Goal: Information Seeking & Learning: Understand process/instructions

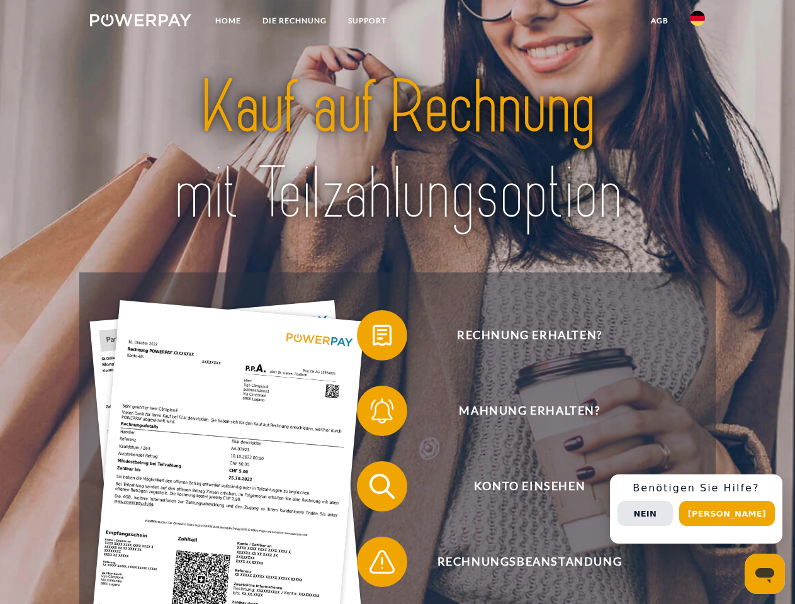
click at [140, 22] on img at bounding box center [140, 20] width 101 height 13
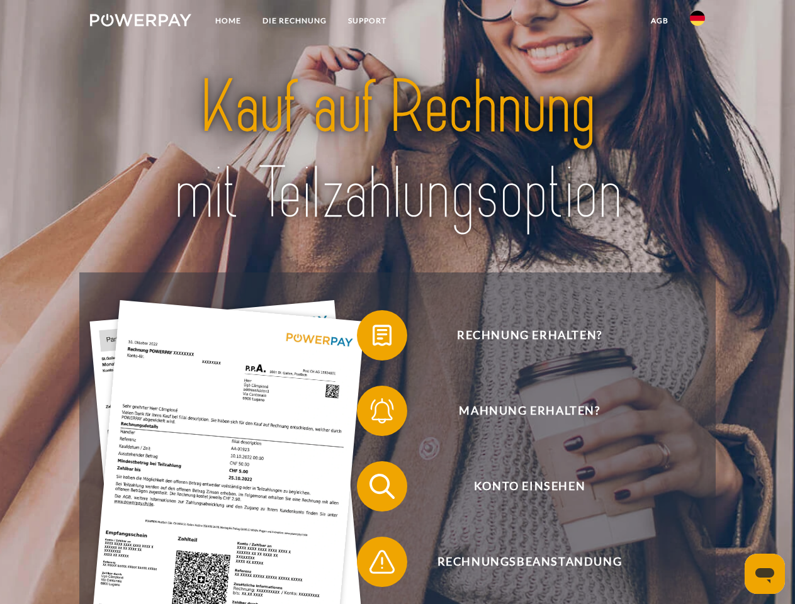
click at [697, 22] on img at bounding box center [697, 18] width 15 height 15
click at [659, 21] on link "agb" at bounding box center [659, 20] width 39 height 23
click at [372, 338] on span at bounding box center [363, 335] width 63 height 63
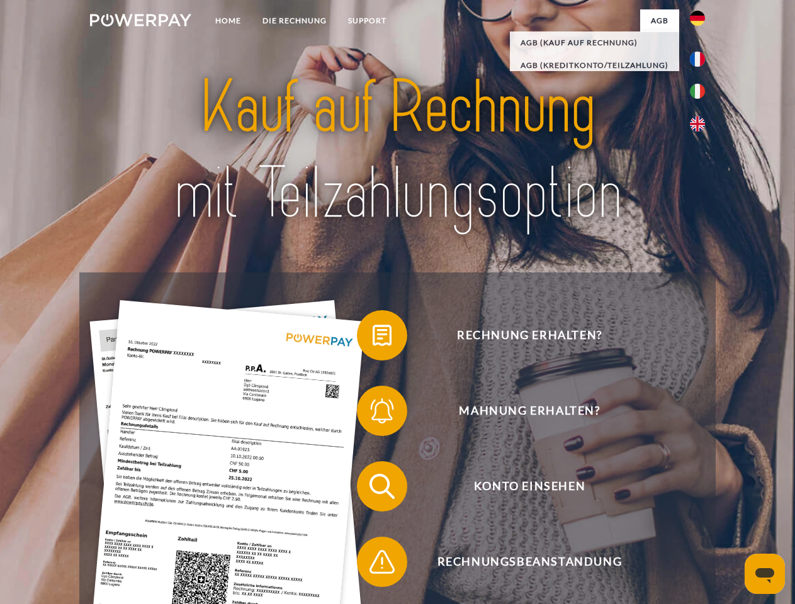
click at [372, 413] on span at bounding box center [363, 410] width 63 height 63
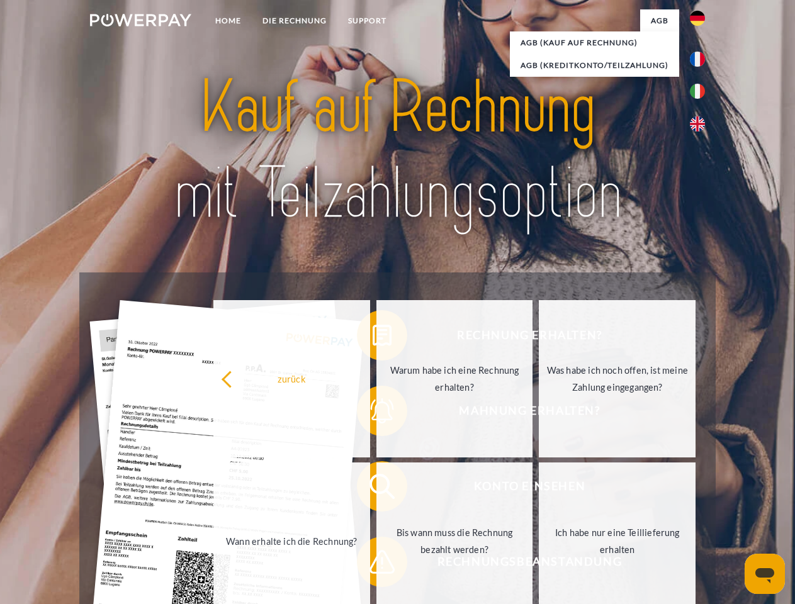
click at [376, 489] on link "Bis wann muss die Rechnung bezahlt werden?" at bounding box center [454, 540] width 157 height 157
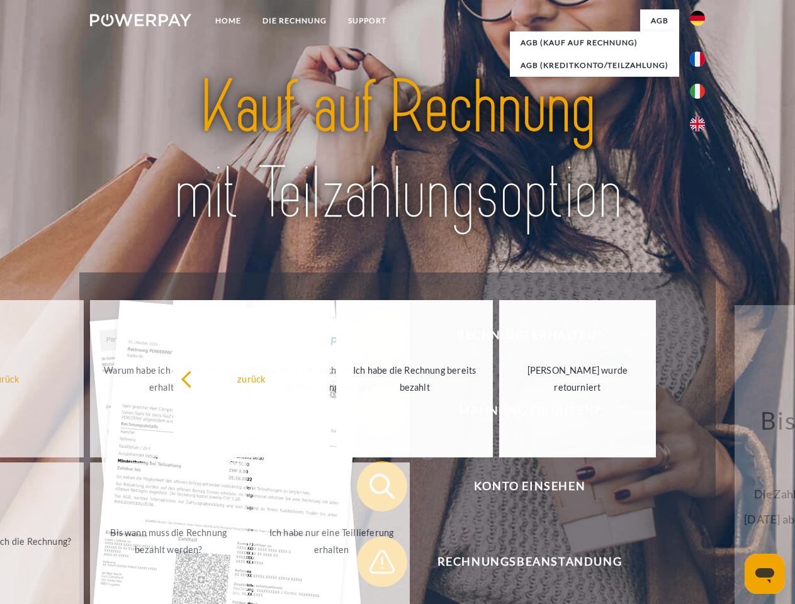
click at [372, 564] on span at bounding box center [363, 561] width 63 height 63
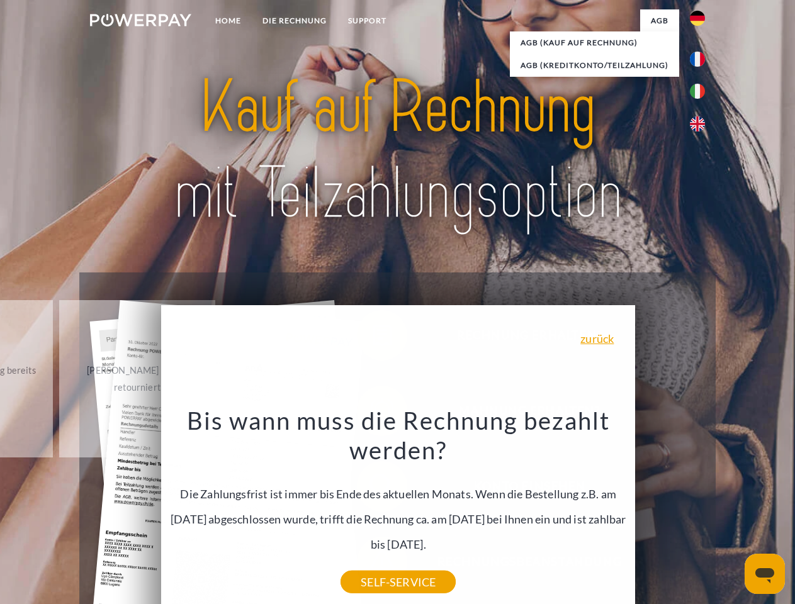
click at [700, 509] on div "Rechnung erhalten? Mahnung erhalten? Konto einsehen" at bounding box center [396, 523] width 635 height 503
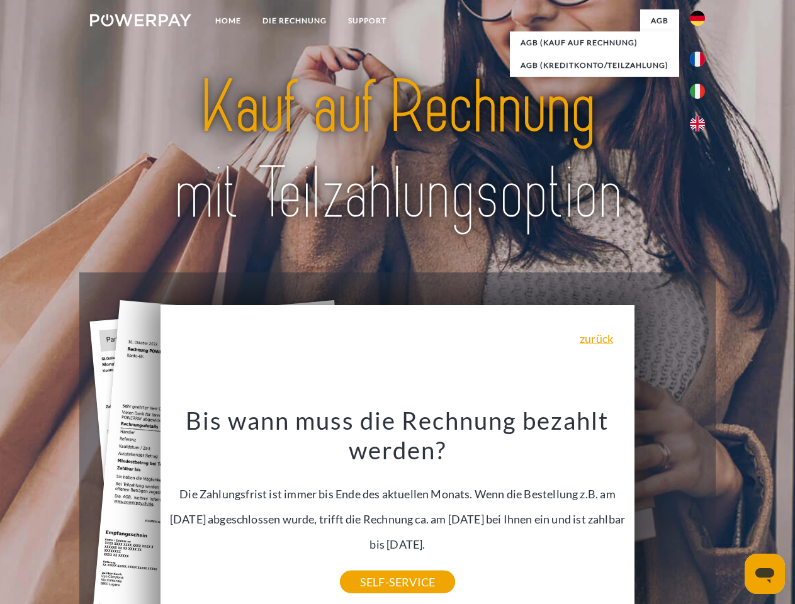
click at [669, 512] on span "Konto einsehen" at bounding box center [529, 486] width 308 height 50
click at [731, 513] on header "Home DIE RECHNUNG SUPPORT" at bounding box center [397, 434] width 795 height 869
